Goal: Task Accomplishment & Management: Understand process/instructions

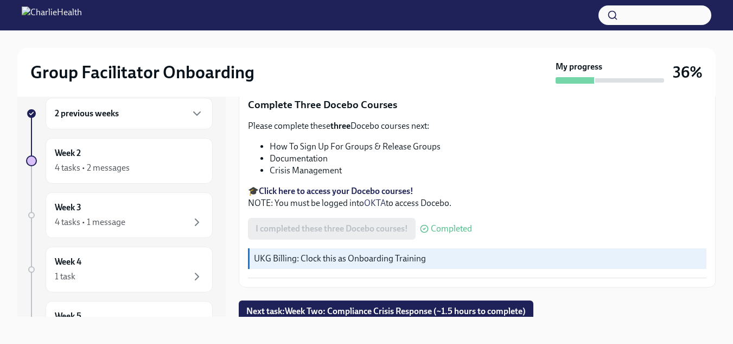
scroll to position [20, 0]
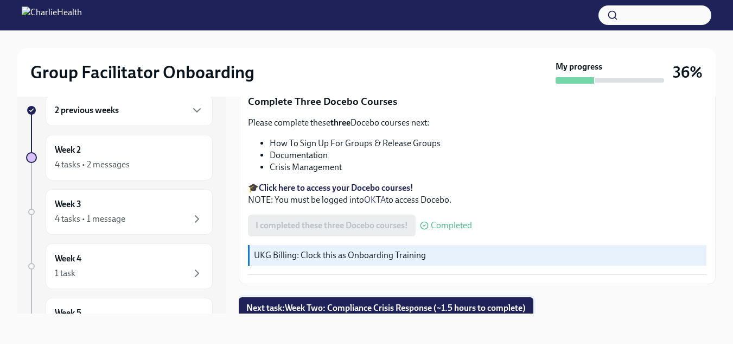
click at [512, 308] on span "Next task : Week Two: Compliance Crisis Response (~1.5 hours to complete)" at bounding box center [385, 307] width 279 height 11
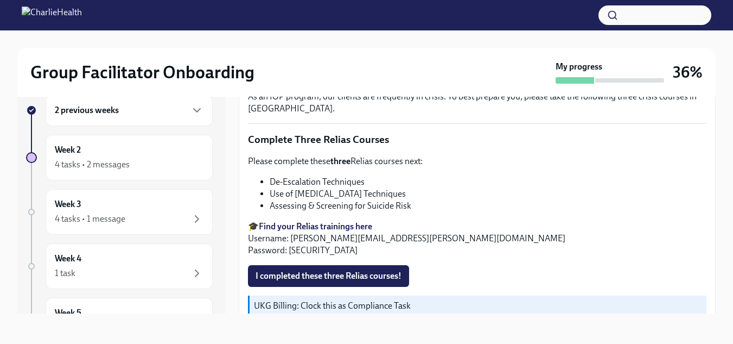
scroll to position [434, 0]
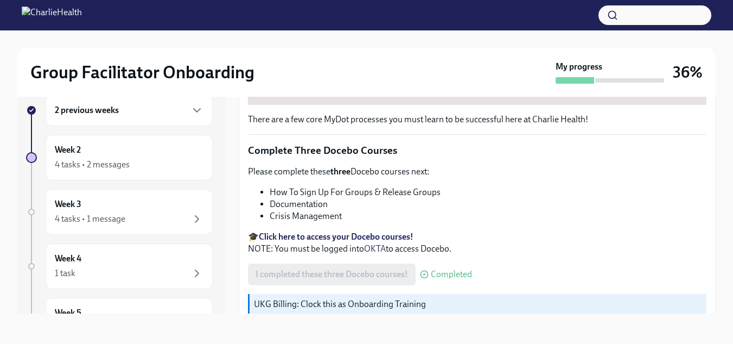
scroll to position [474, 0]
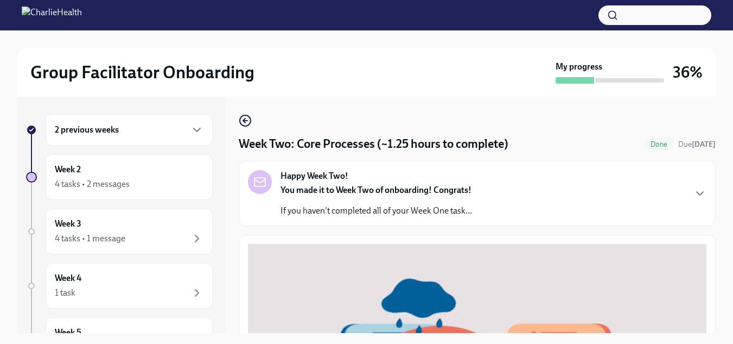
scroll to position [474, 0]
